Goal: Find specific page/section: Find specific page/section

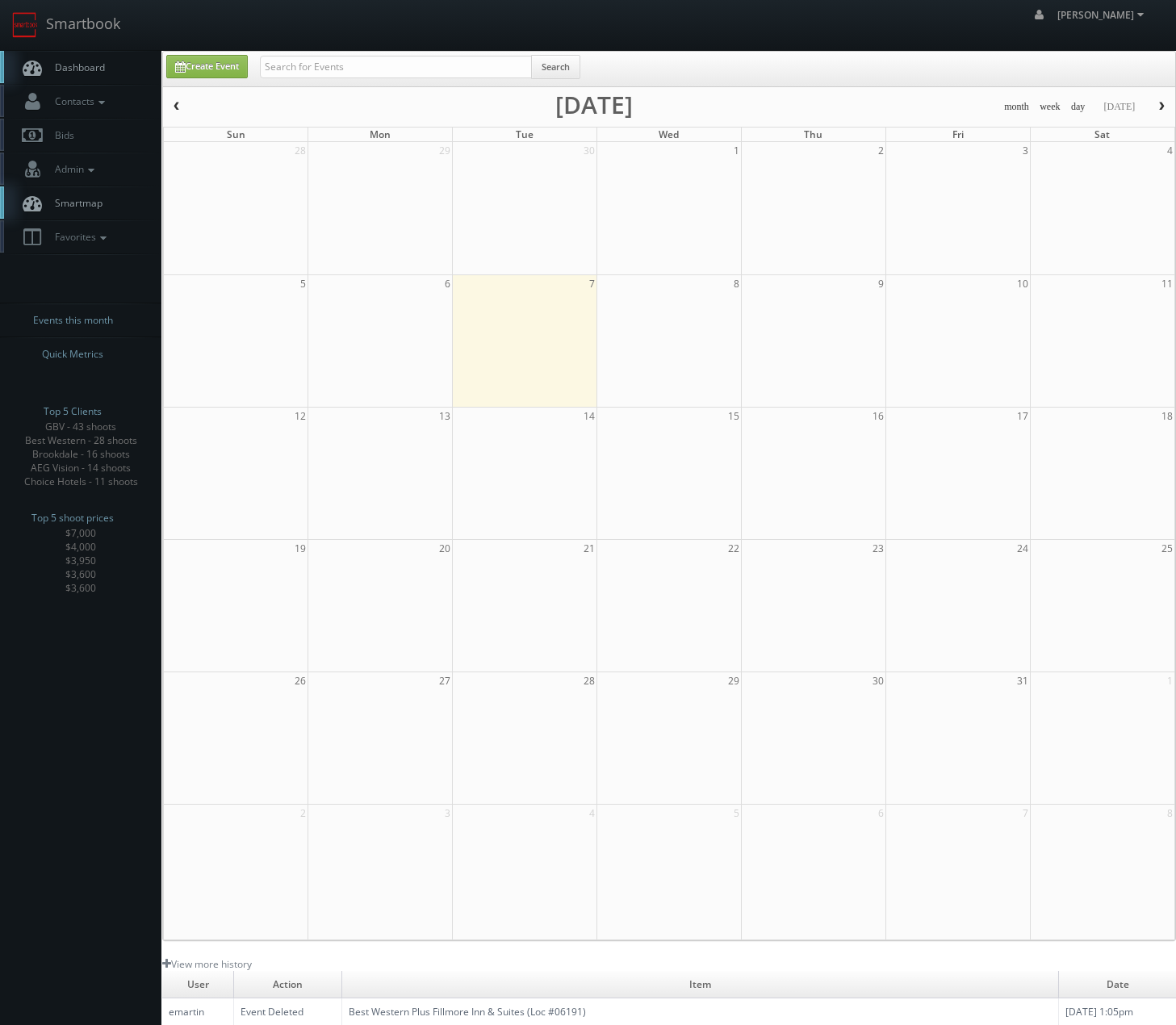
click at [289, 59] on input "text" at bounding box center [396, 66] width 272 height 22
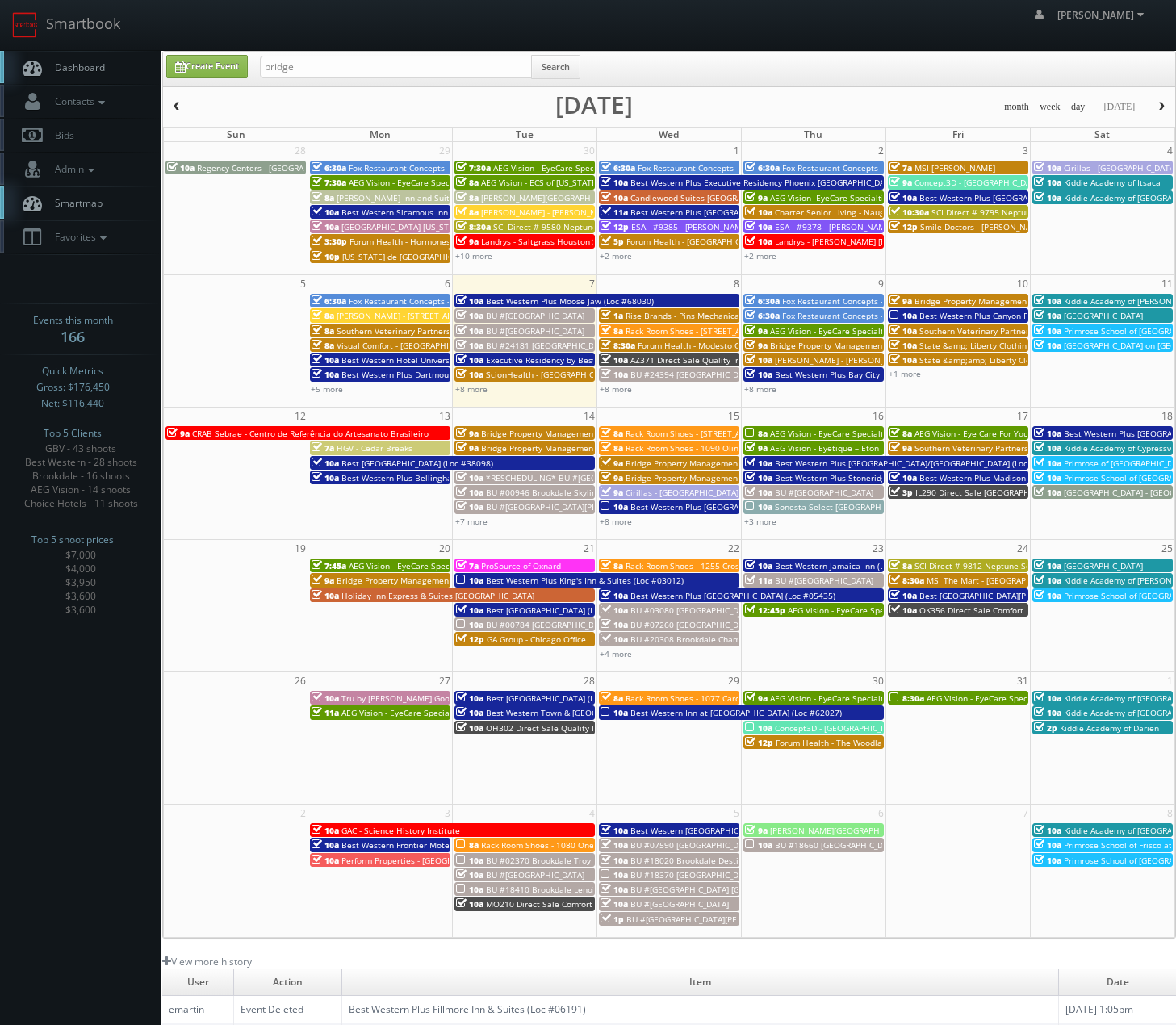
type input "bridge"
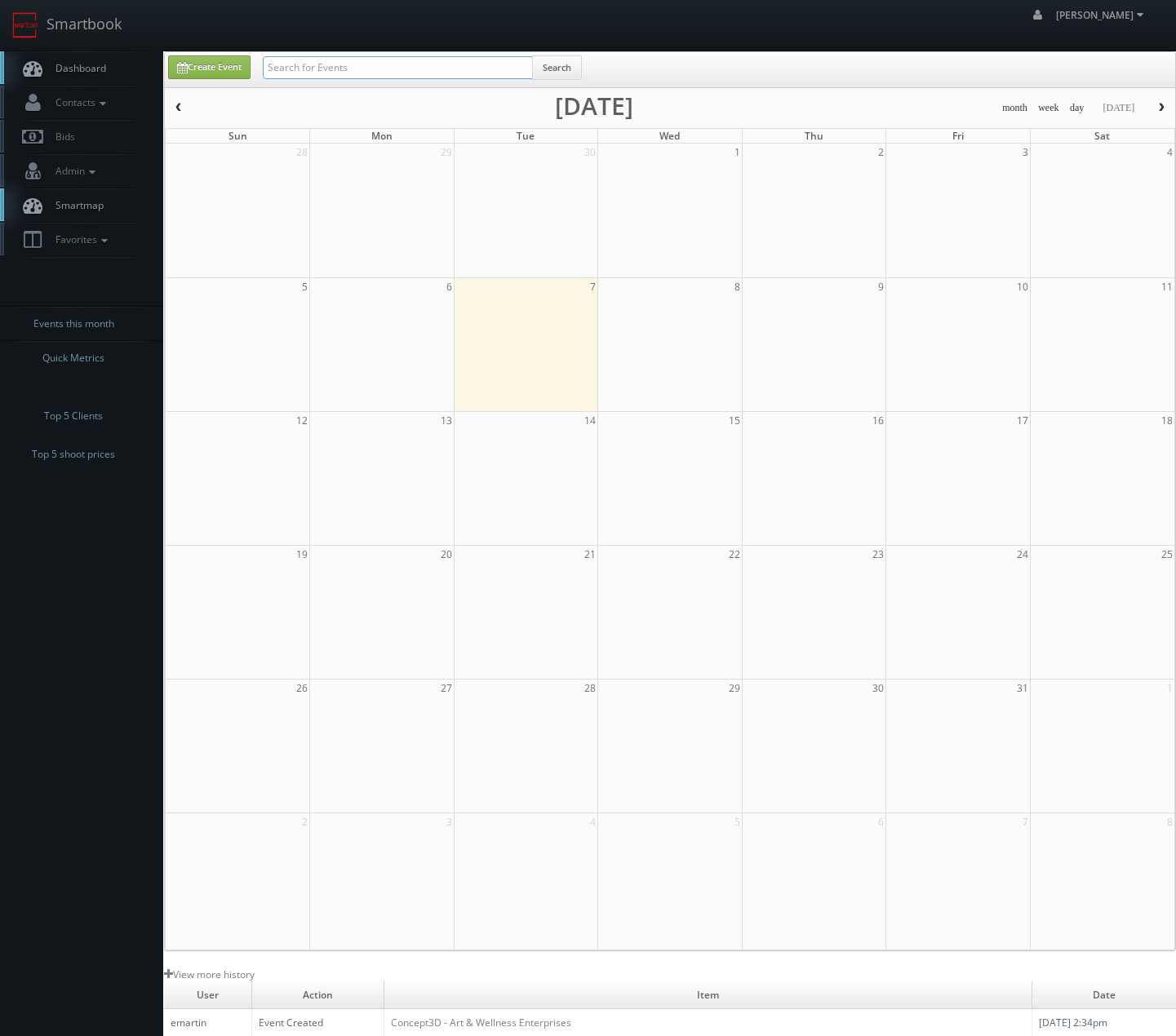
click at [391, 76] on input "text" at bounding box center [397, 67] width 270 height 23
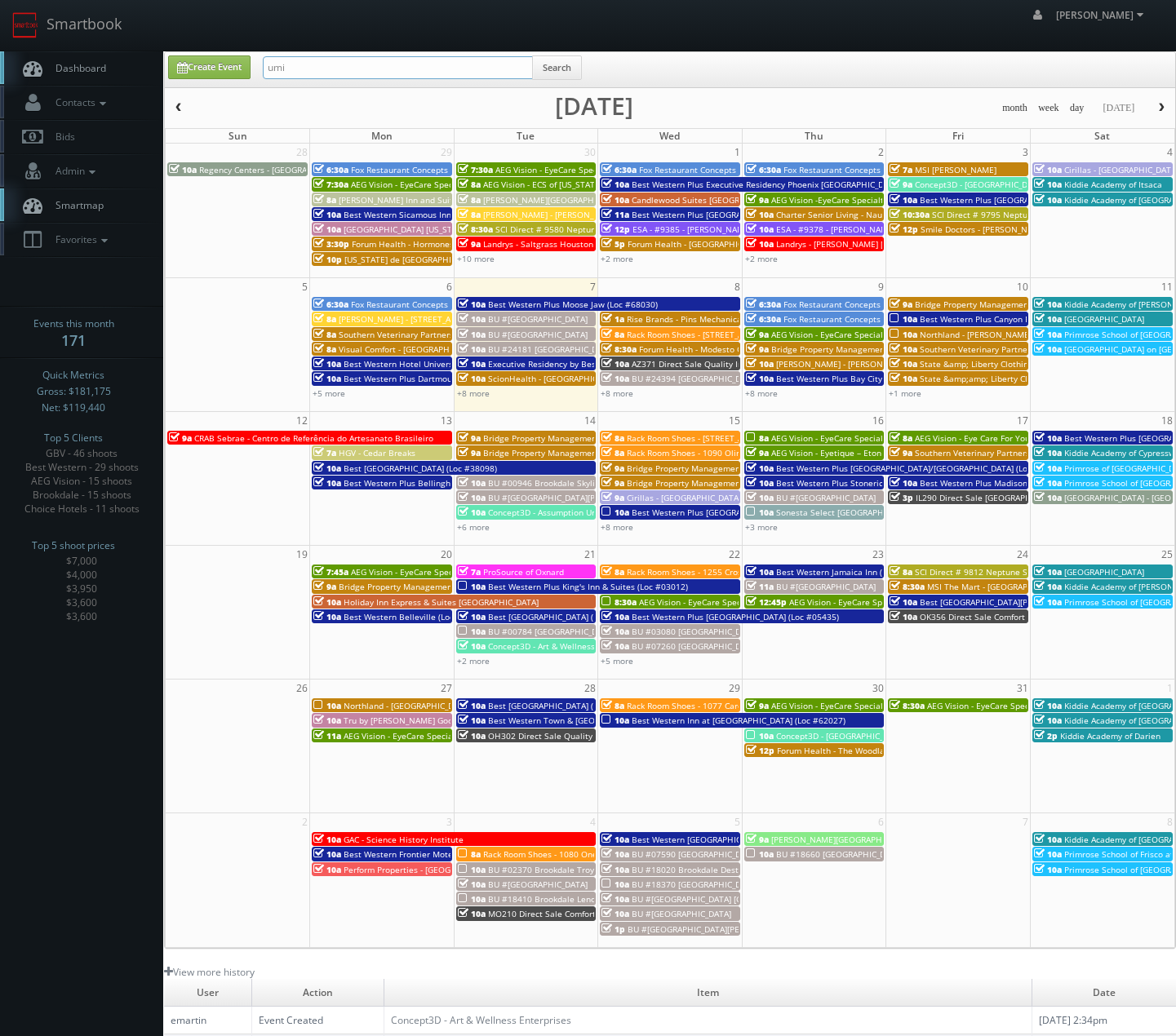
type input "umi"
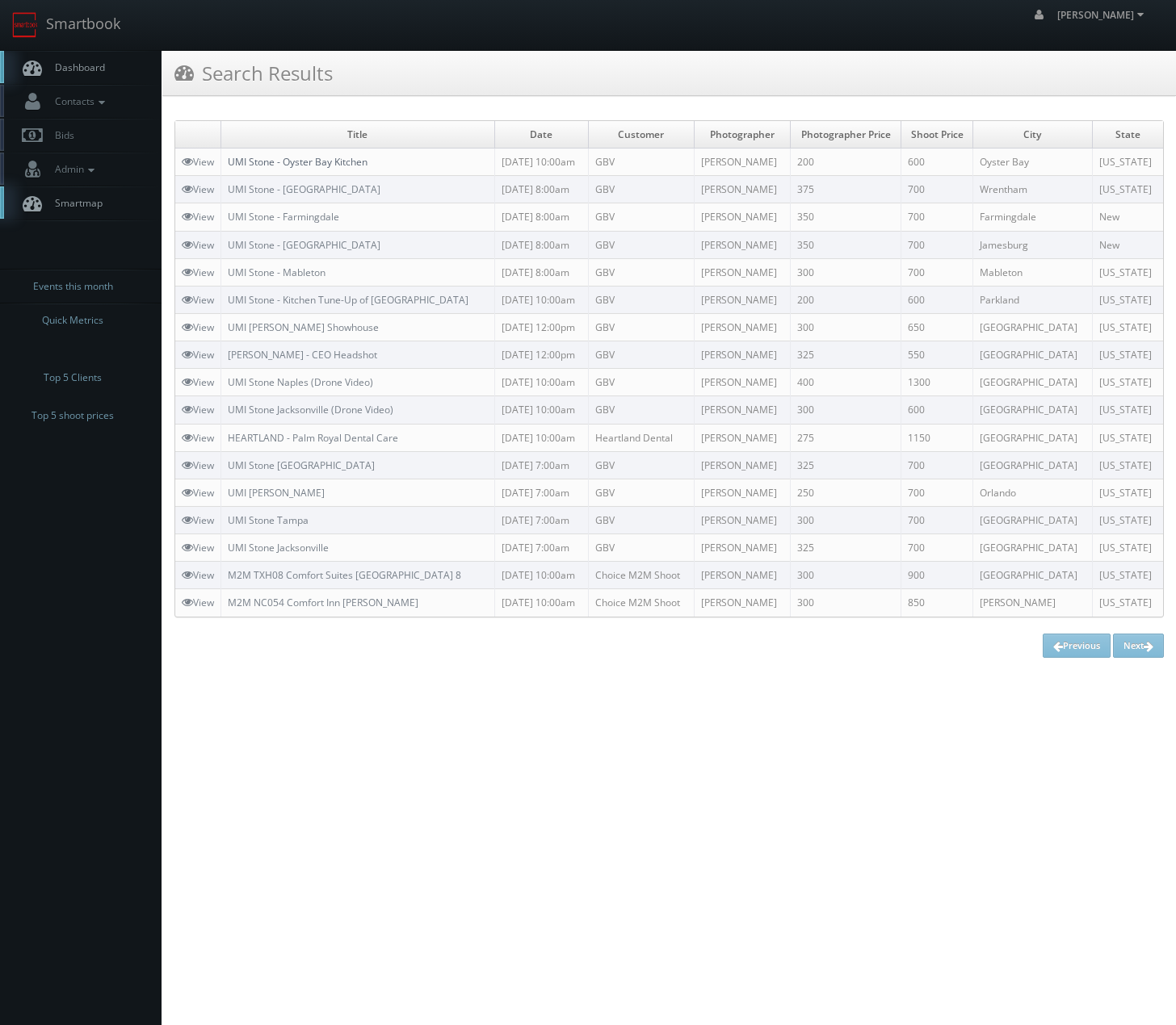
click at [325, 158] on link "UMI Stone - Oyster Bay Kitchen" at bounding box center [298, 161] width 140 height 14
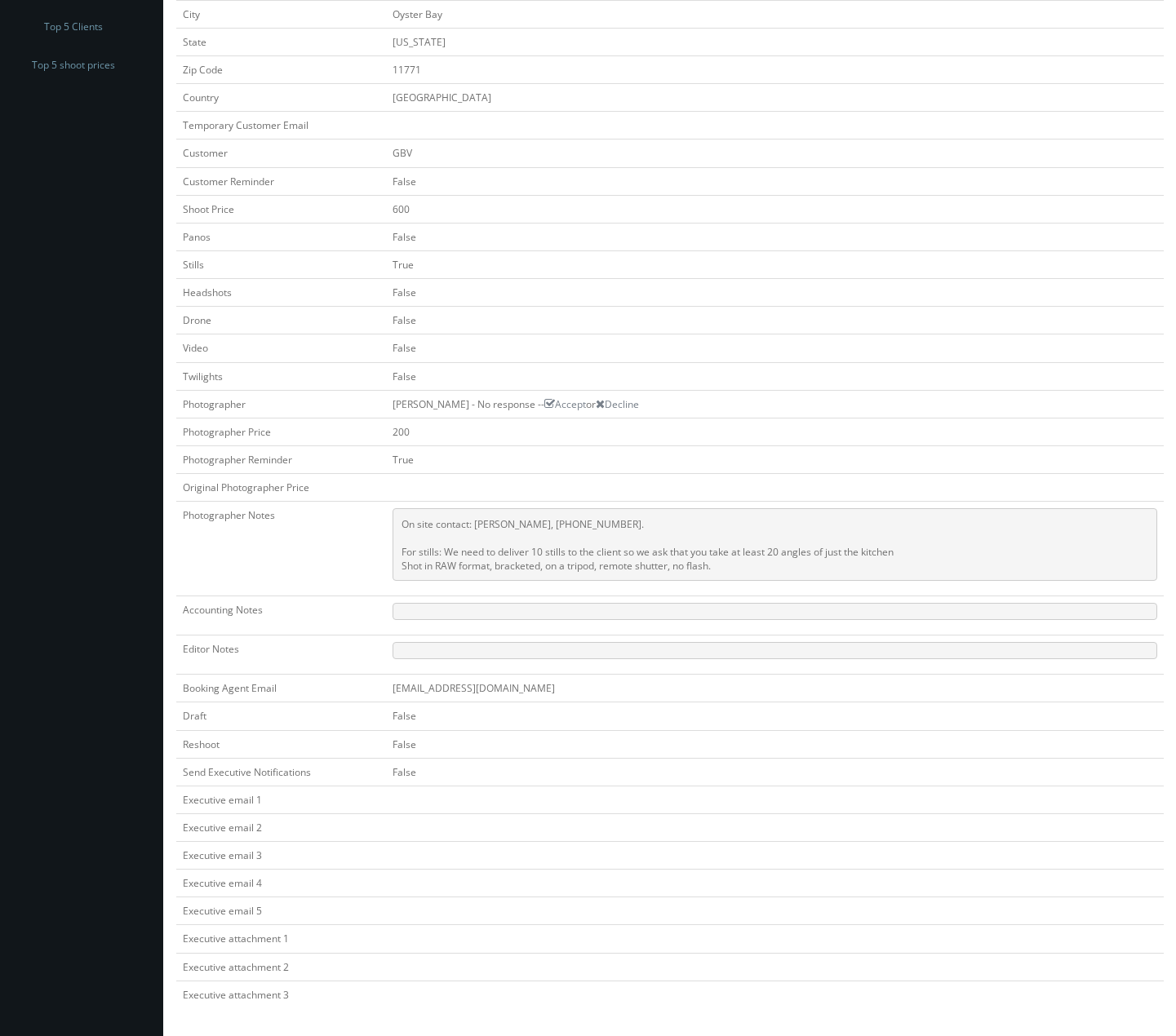
scroll to position [356, 0]
drag, startPoint x: 388, startPoint y: 407, endPoint x: 458, endPoint y: 412, distance: 70.2
click at [458, 412] on td "[PERSON_NAME] - No response -- Accept or Decline" at bounding box center [775, 403] width 778 height 28
copy td "[PERSON_NAME]"
